Goal: Task Accomplishment & Management: Manage account settings

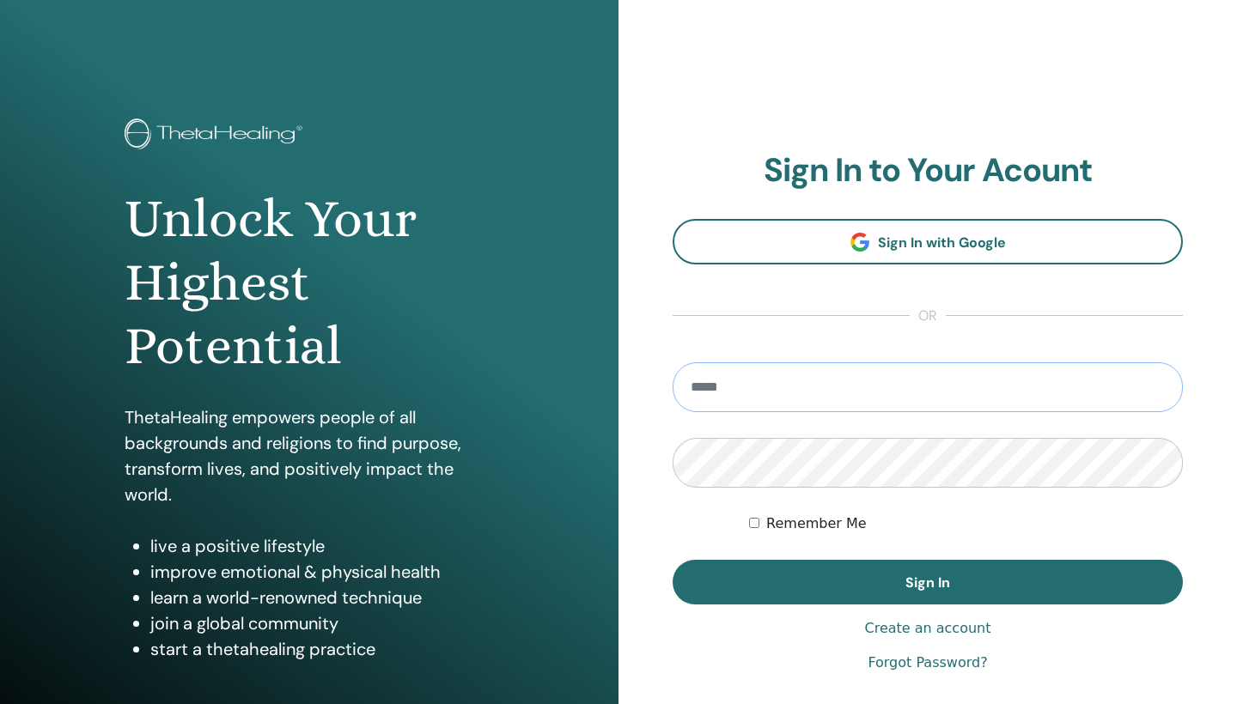
type input "**********"
click at [928, 582] on button "Sign In" at bounding box center [927, 582] width 510 height 45
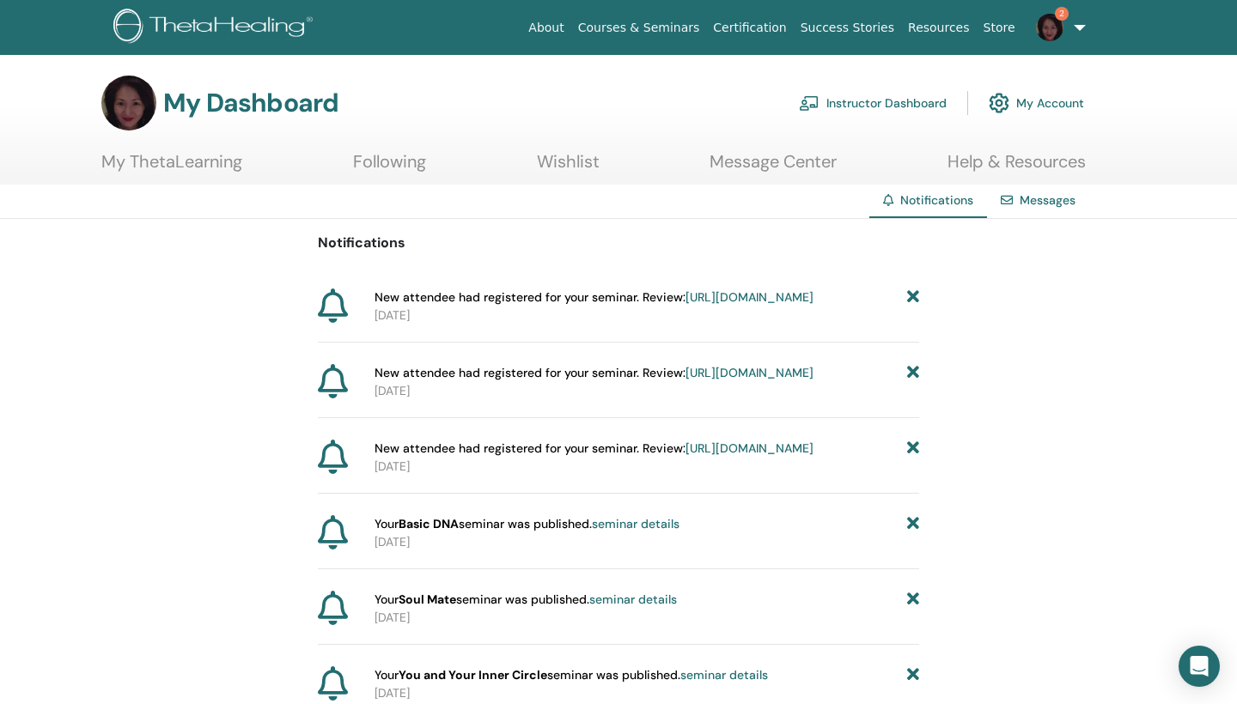
click at [852, 103] on link "Instructor Dashboard" at bounding box center [873, 103] width 148 height 38
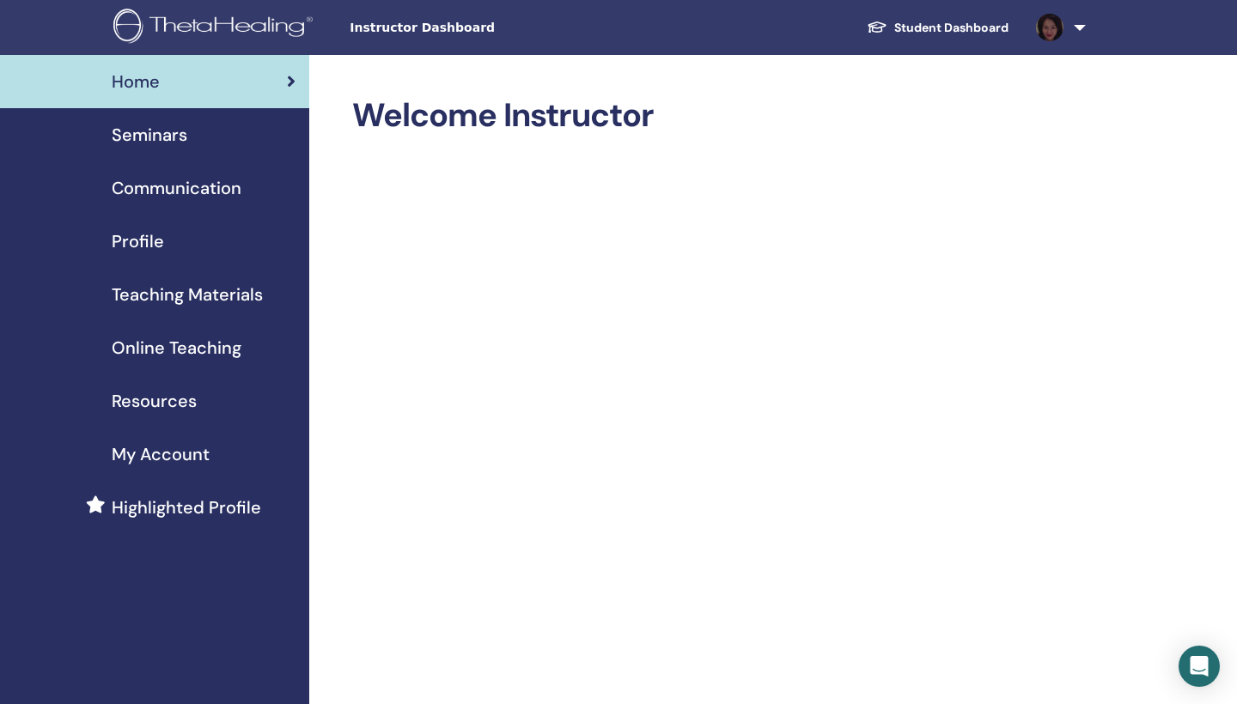
click at [159, 137] on span "Seminars" at bounding box center [150, 135] width 76 height 26
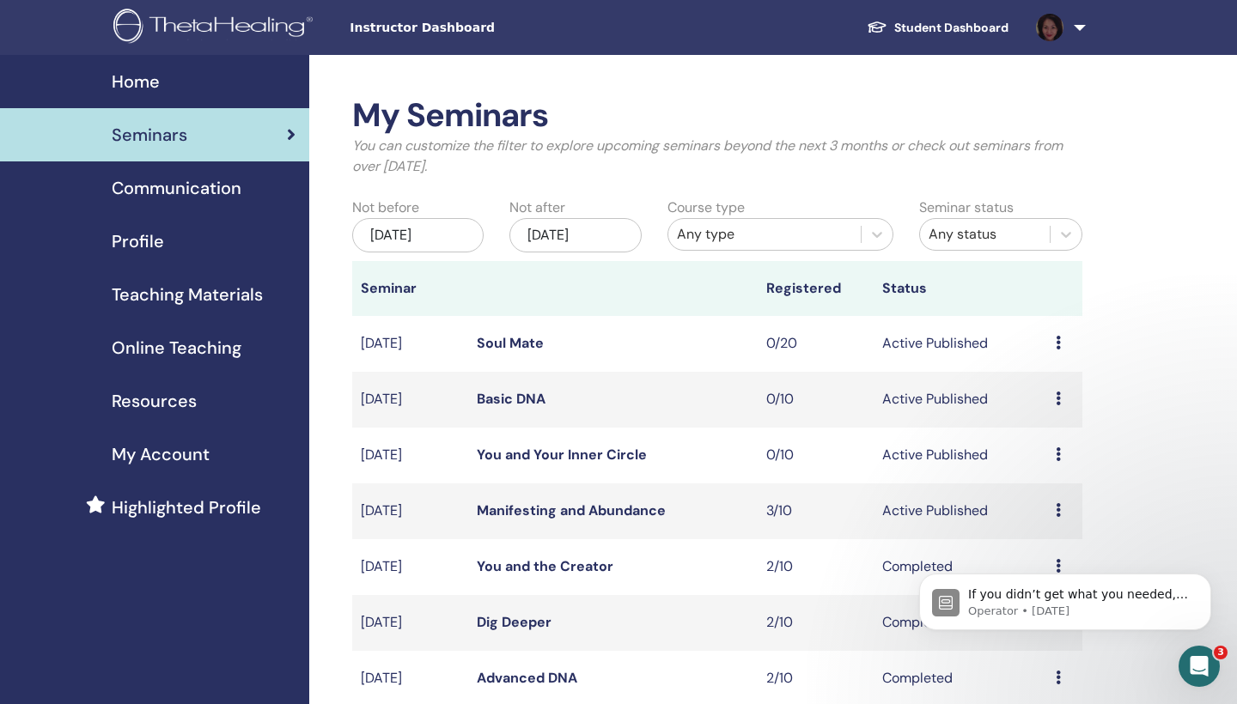
click at [1058, 513] on icon at bounding box center [1058, 510] width 5 height 14
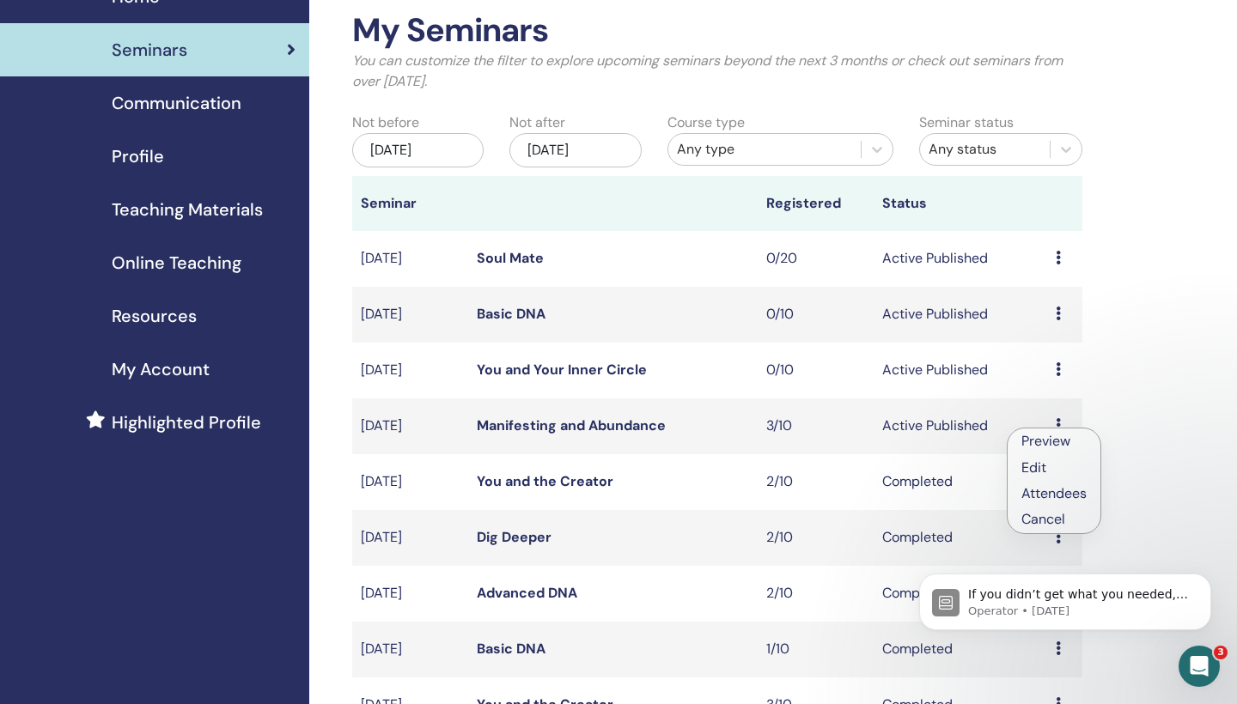
scroll to position [94, 0]
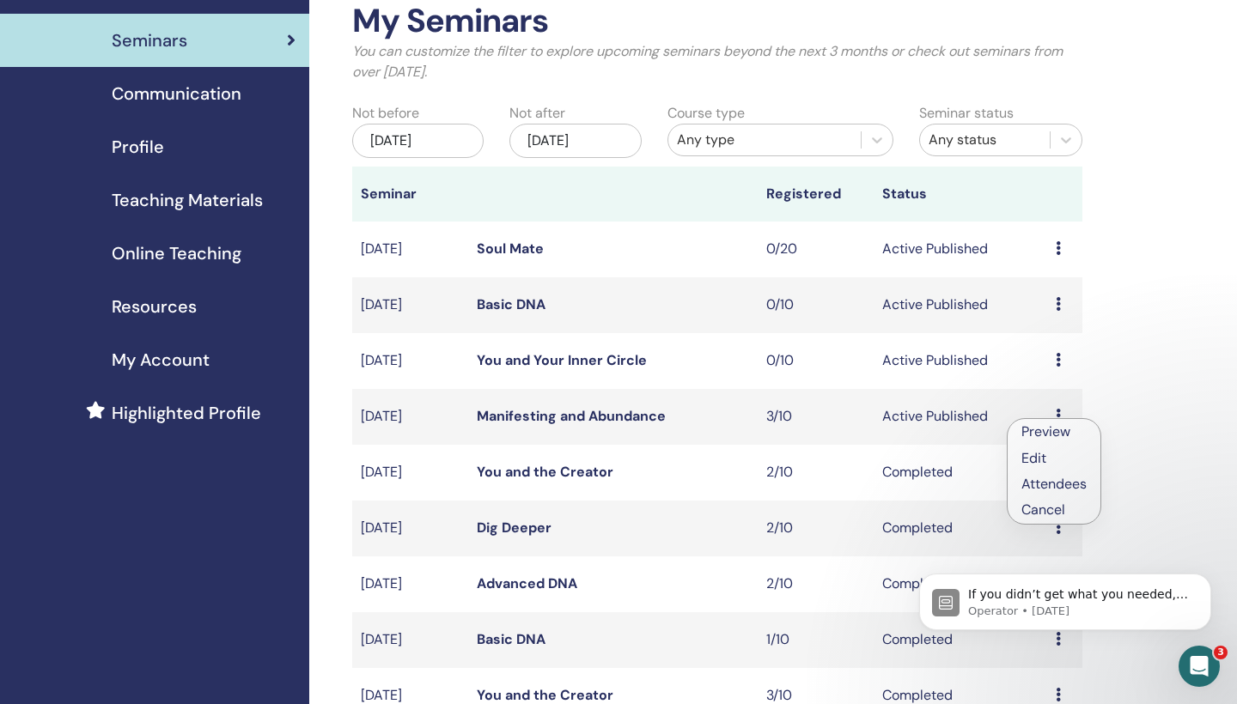
click at [1046, 484] on div "If you didn’t get what you needed, reply here to continue the conversation. Ope…" at bounding box center [1065, 523] width 316 height 215
click at [1021, 484] on div "If you didn’t get what you needed, reply here to continue the conversation. Ope…" at bounding box center [1065, 523] width 316 height 215
click at [1054, 480] on div "If you didn’t get what you needed, reply here to continue the conversation. Ope…" at bounding box center [1065, 523] width 316 height 215
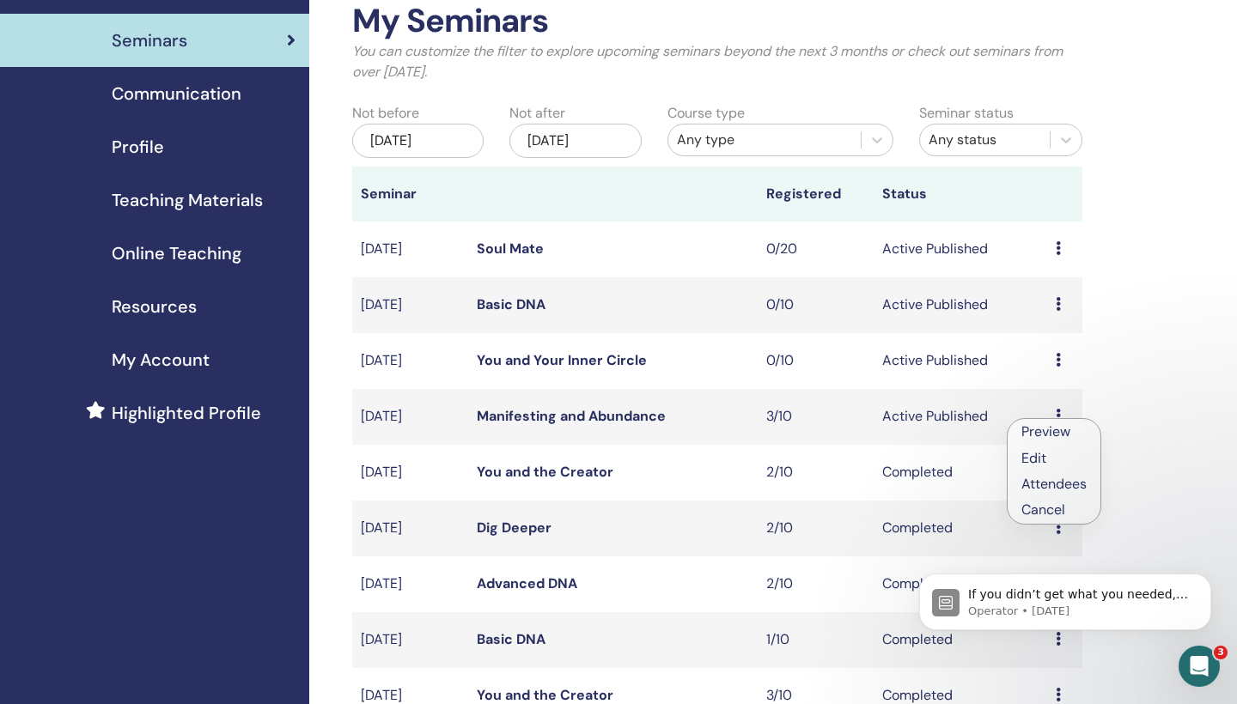
click at [1054, 480] on div "If you didn’t get what you needed, reply here to continue the conversation. Ope…" at bounding box center [1065, 523] width 316 height 215
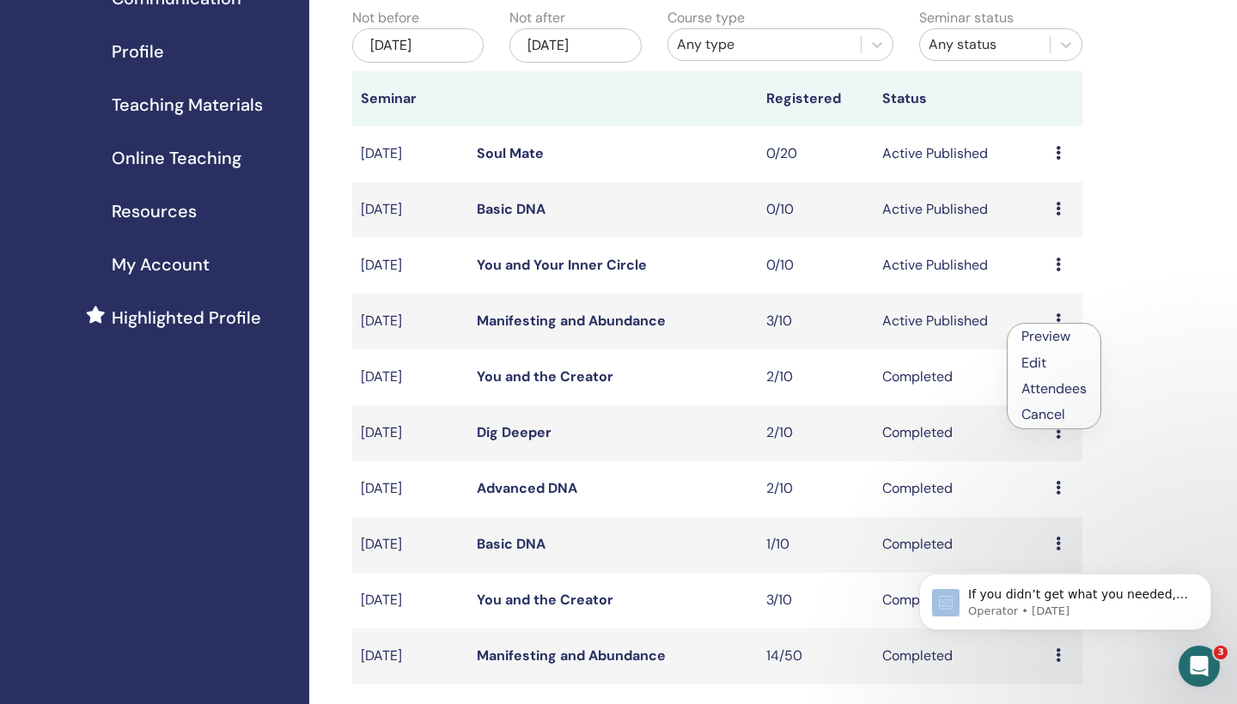
scroll to position [221, 0]
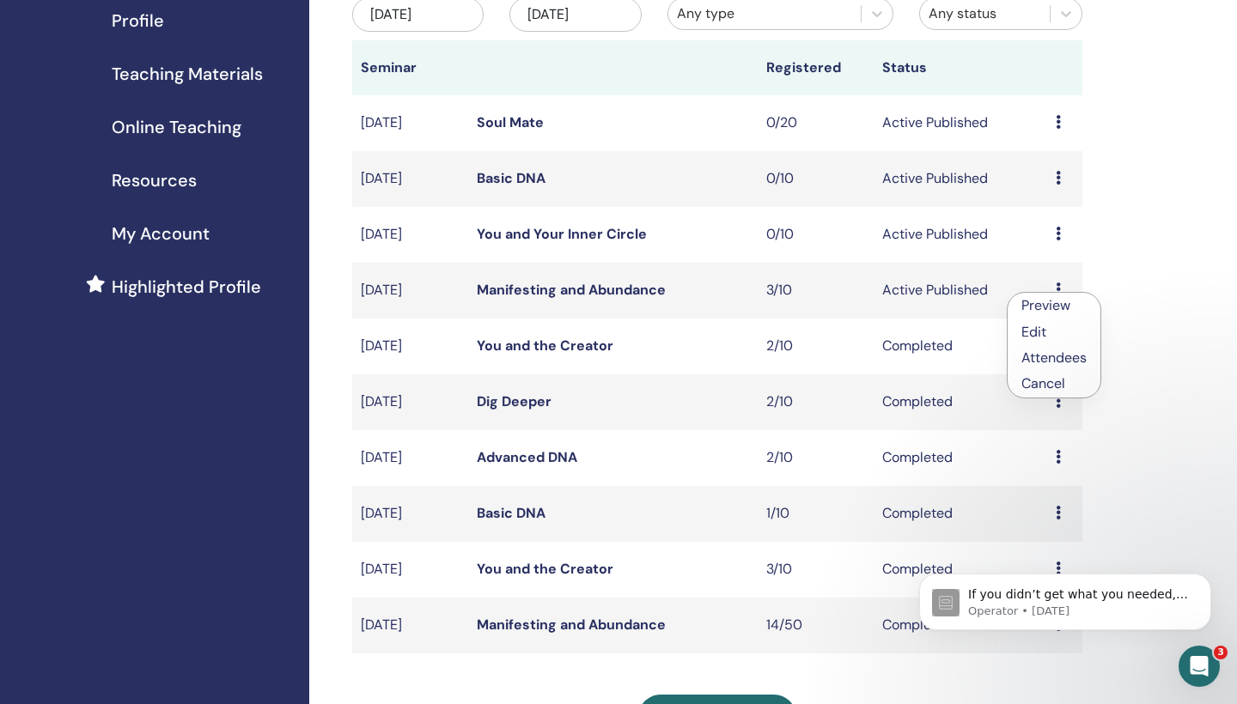
click at [1032, 357] on link "Attendees" at bounding box center [1053, 358] width 65 height 18
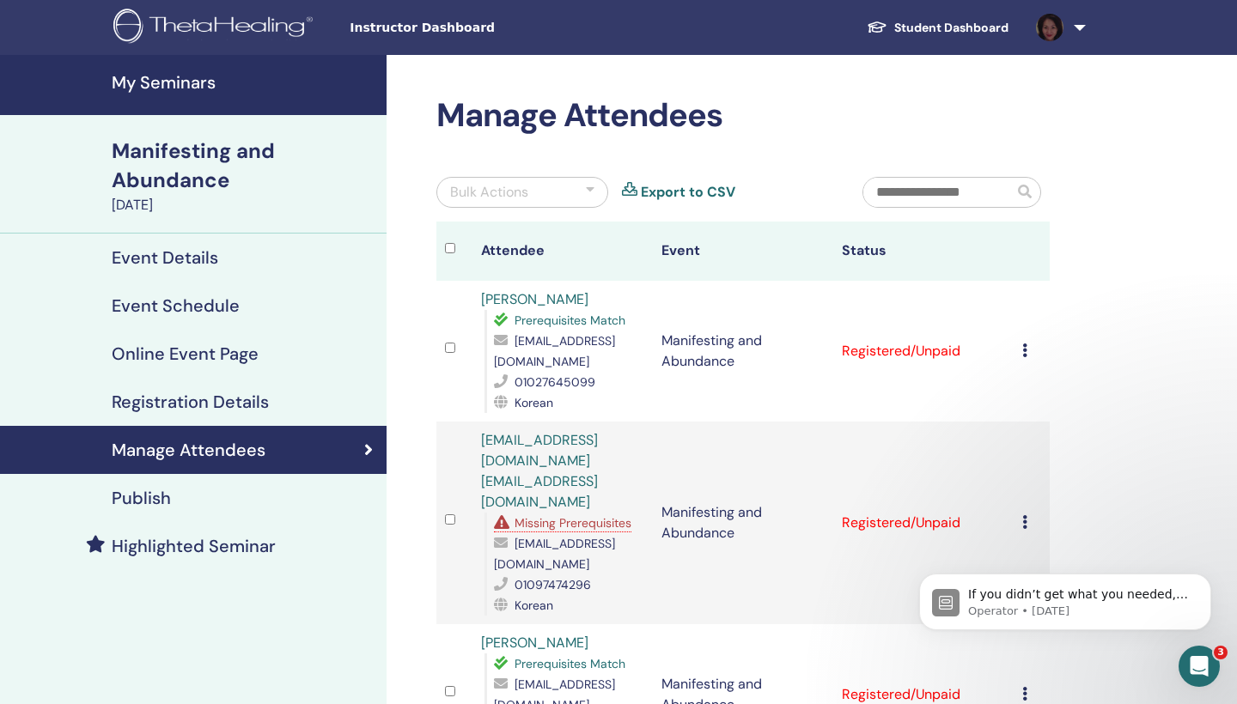
click at [1025, 515] on icon at bounding box center [1024, 522] width 5 height 14
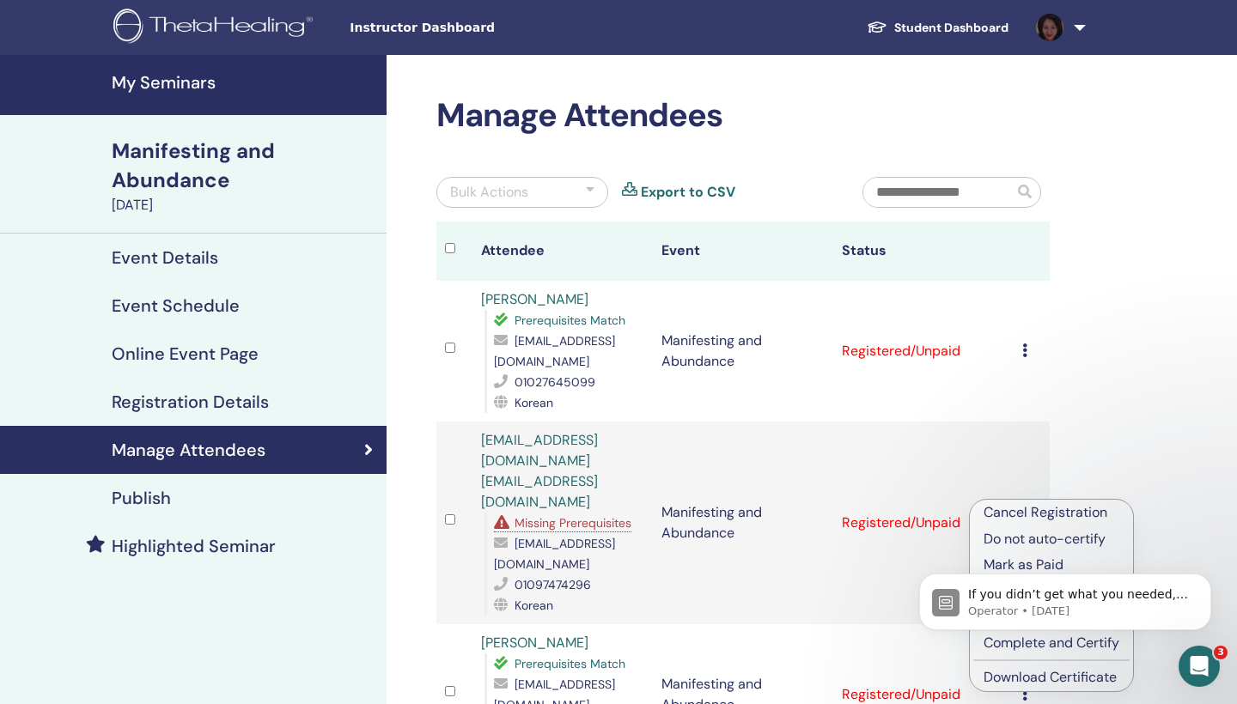
click at [1030, 514] on p "Cancel Registration" at bounding box center [1051, 512] width 136 height 21
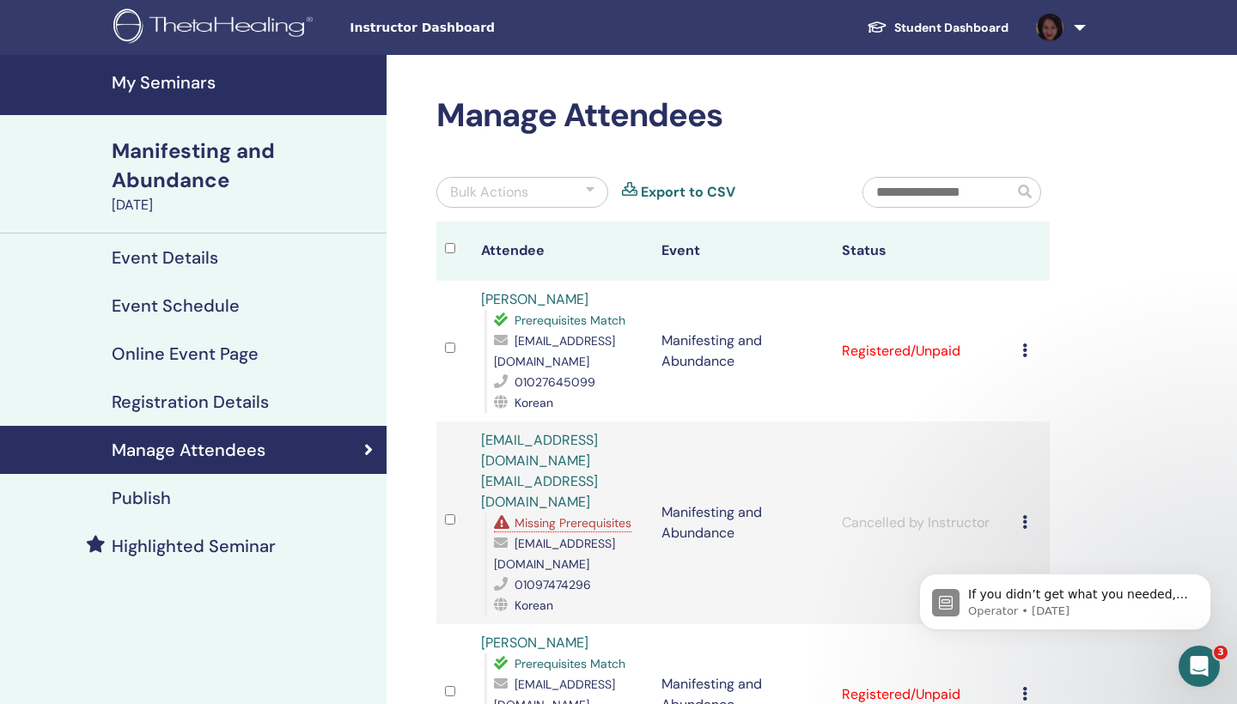
click at [423, 26] on span "Instructor Dashboard" at bounding box center [479, 28] width 258 height 18
click at [181, 78] on h4 "My Seminars" at bounding box center [244, 82] width 265 height 21
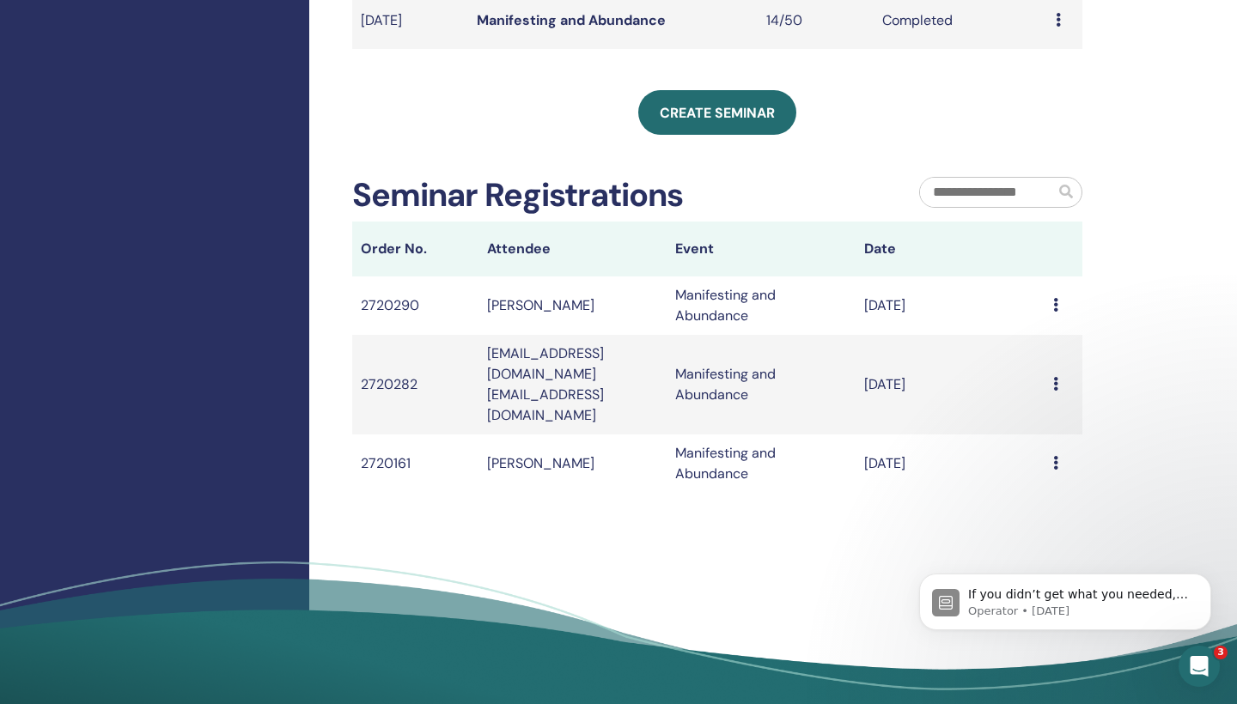
scroll to position [839, 0]
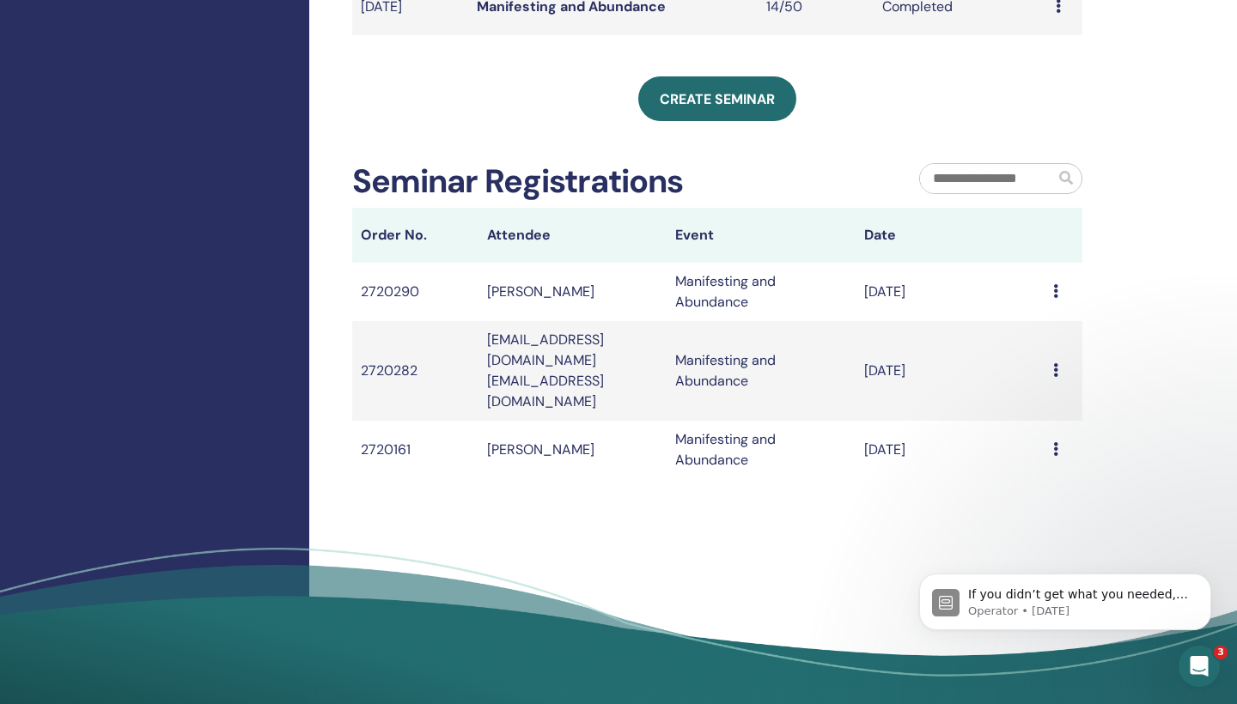
click at [990, 182] on input "text" at bounding box center [987, 178] width 135 height 29
click at [1065, 174] on span at bounding box center [1066, 178] width 14 height 14
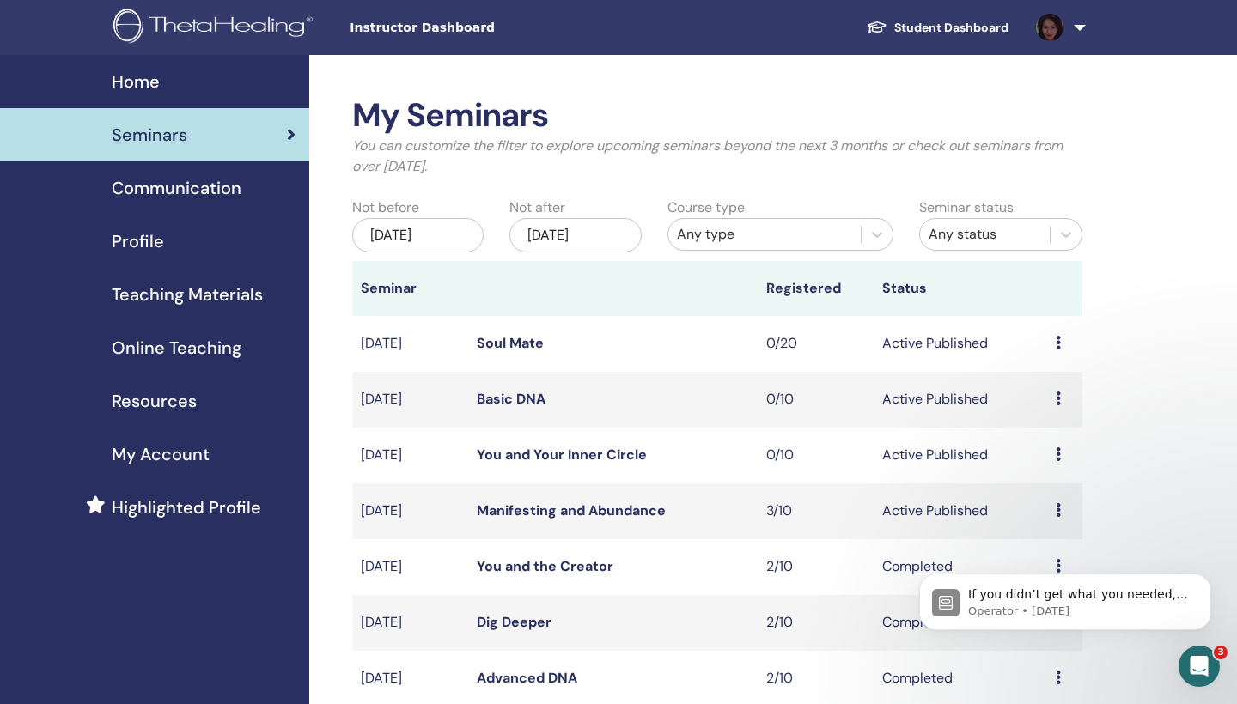
scroll to position [0, 0]
click at [1058, 508] on icon at bounding box center [1058, 510] width 5 height 14
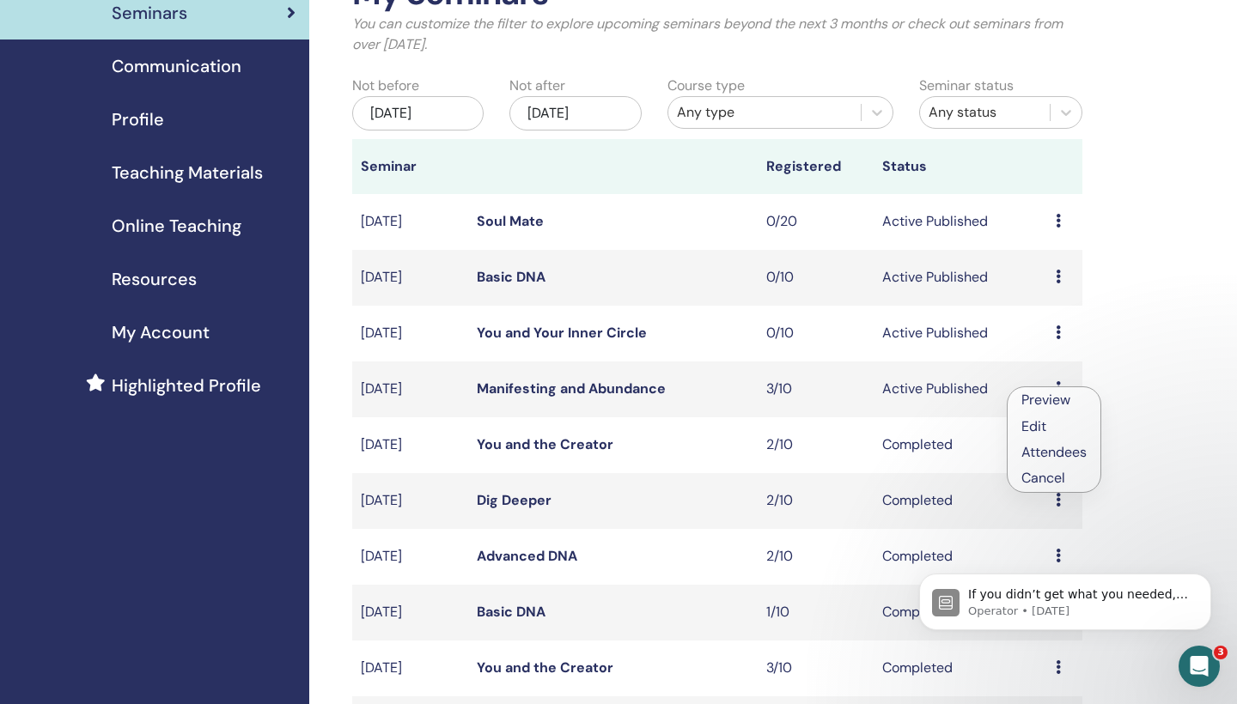
scroll to position [131, 0]
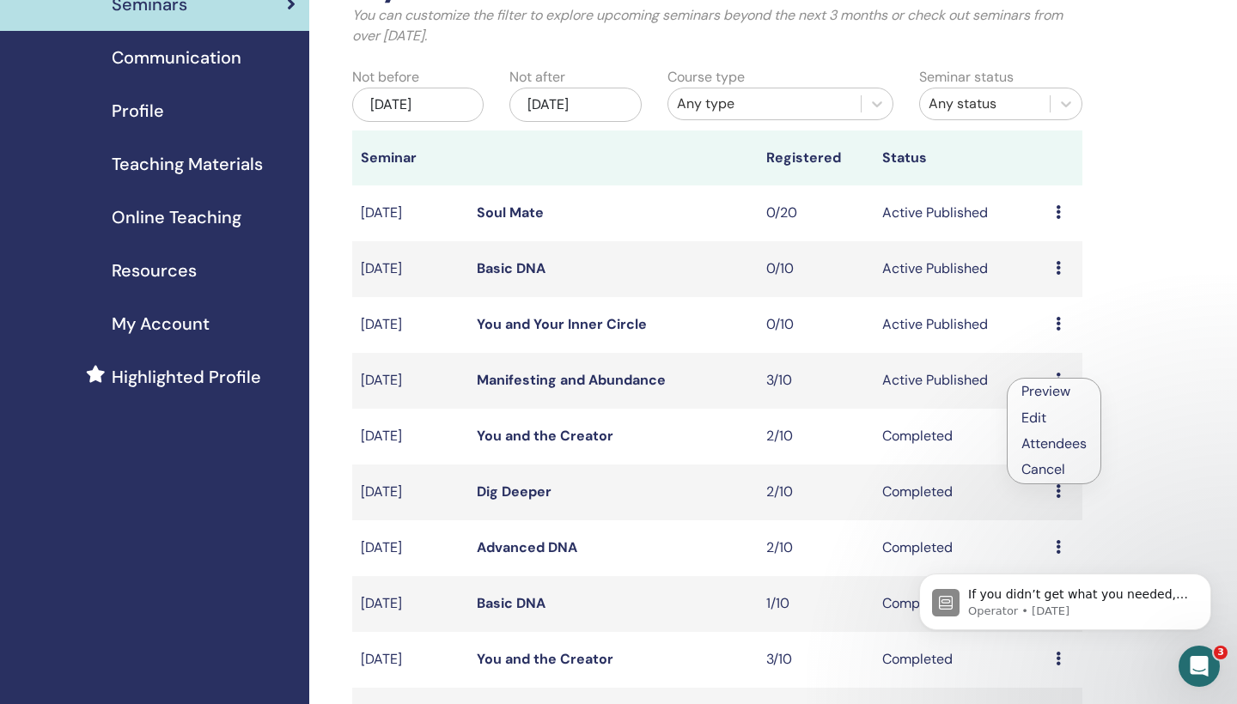
click at [1046, 444] on link "Attendees" at bounding box center [1053, 444] width 65 height 18
